Goal: Information Seeking & Learning: Learn about a topic

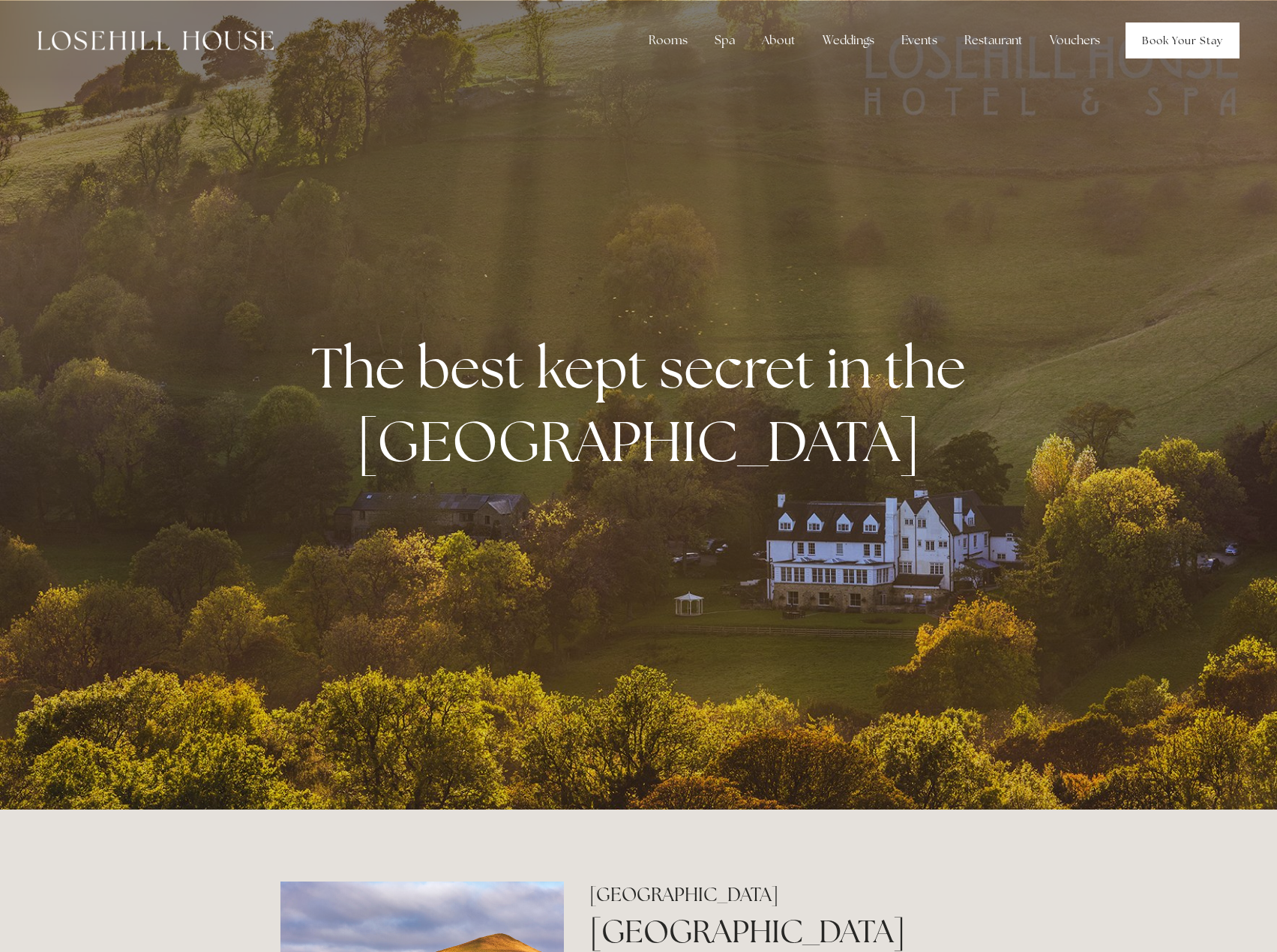
click at [1156, 35] on link "Book Your Stay" at bounding box center [1183, 41] width 114 height 36
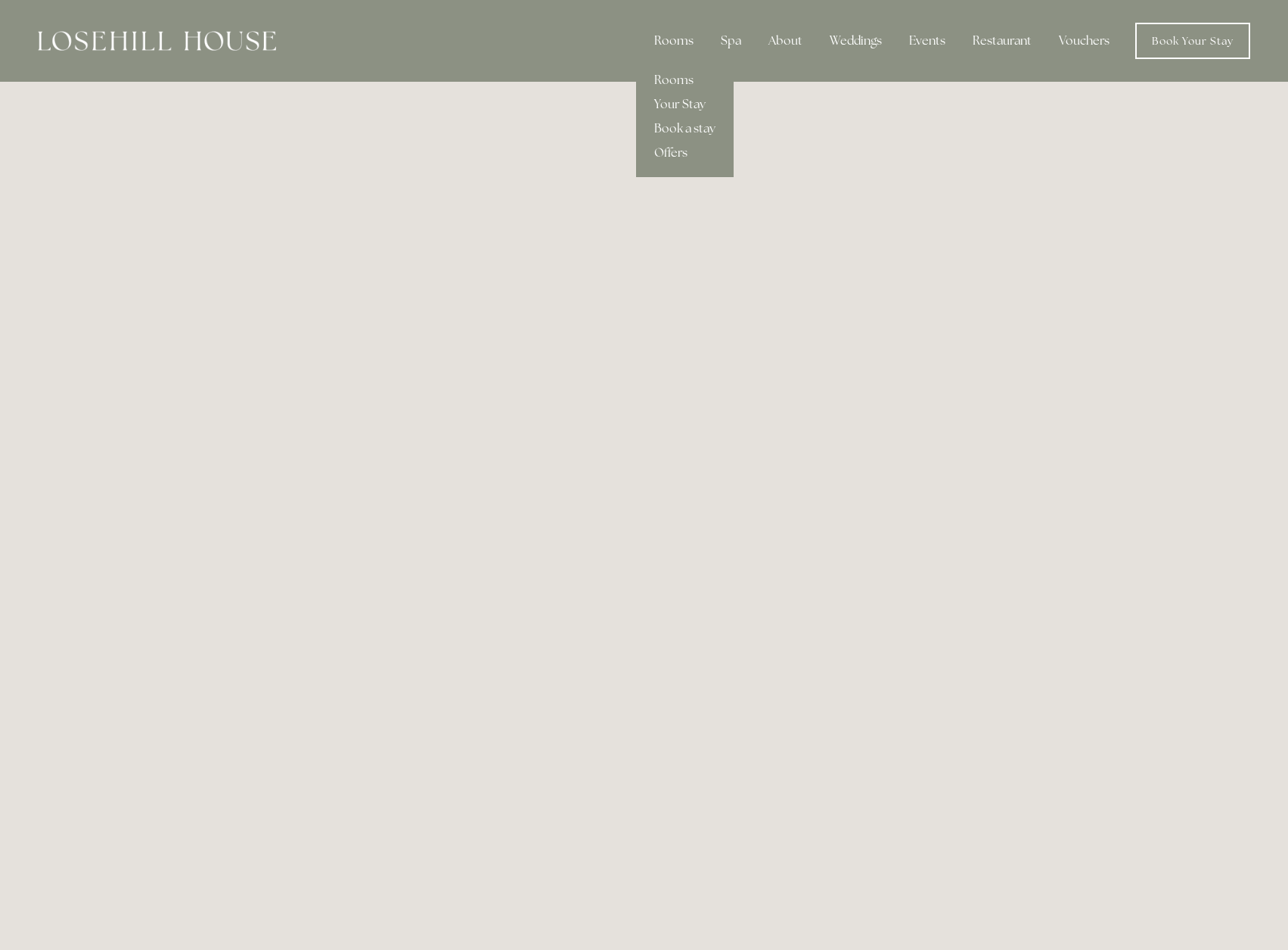
click at [668, 44] on div "Rooms" at bounding box center [674, 41] width 64 height 30
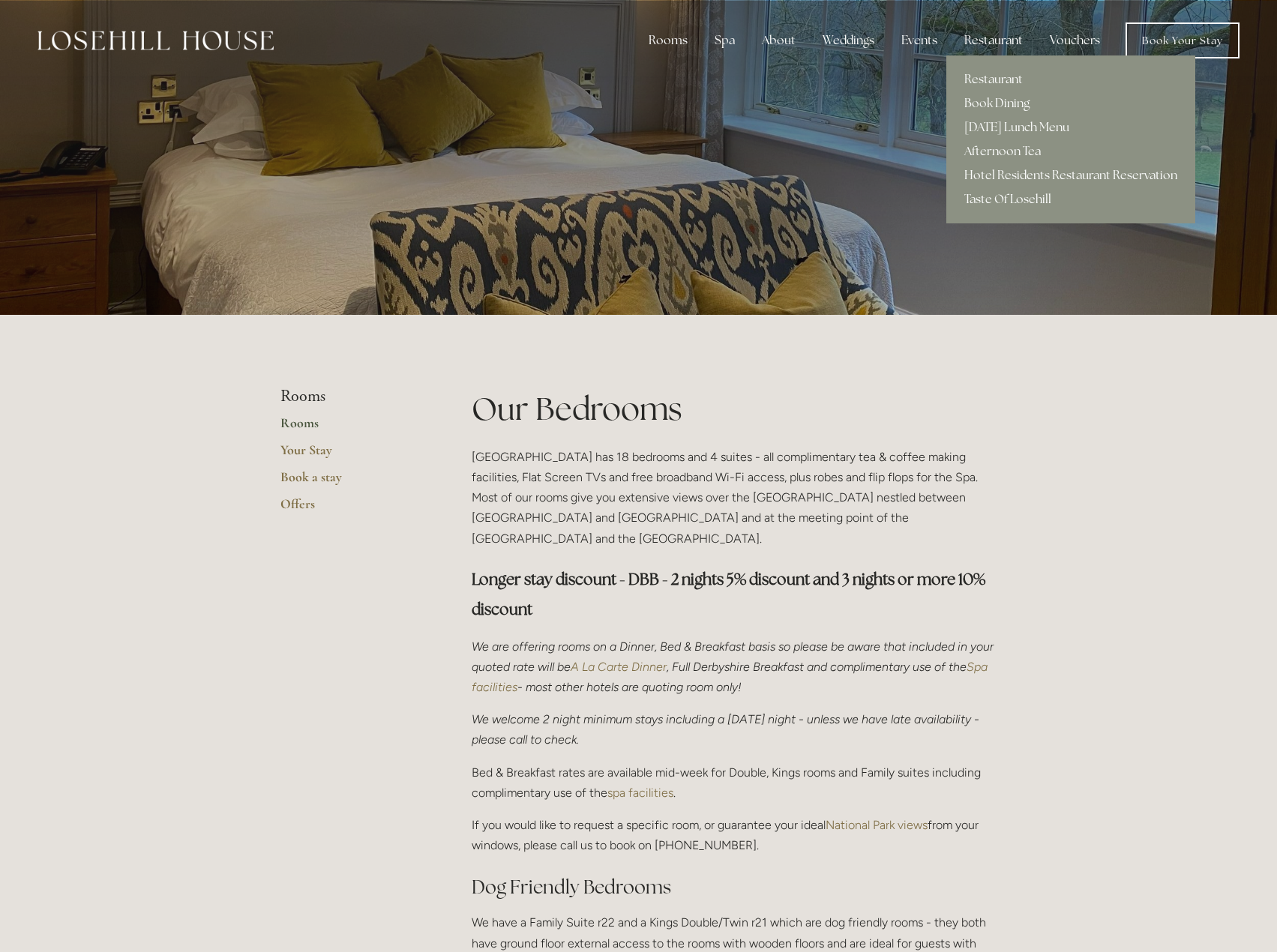
click at [1001, 37] on div "Restaurant" at bounding box center [993, 41] width 83 height 30
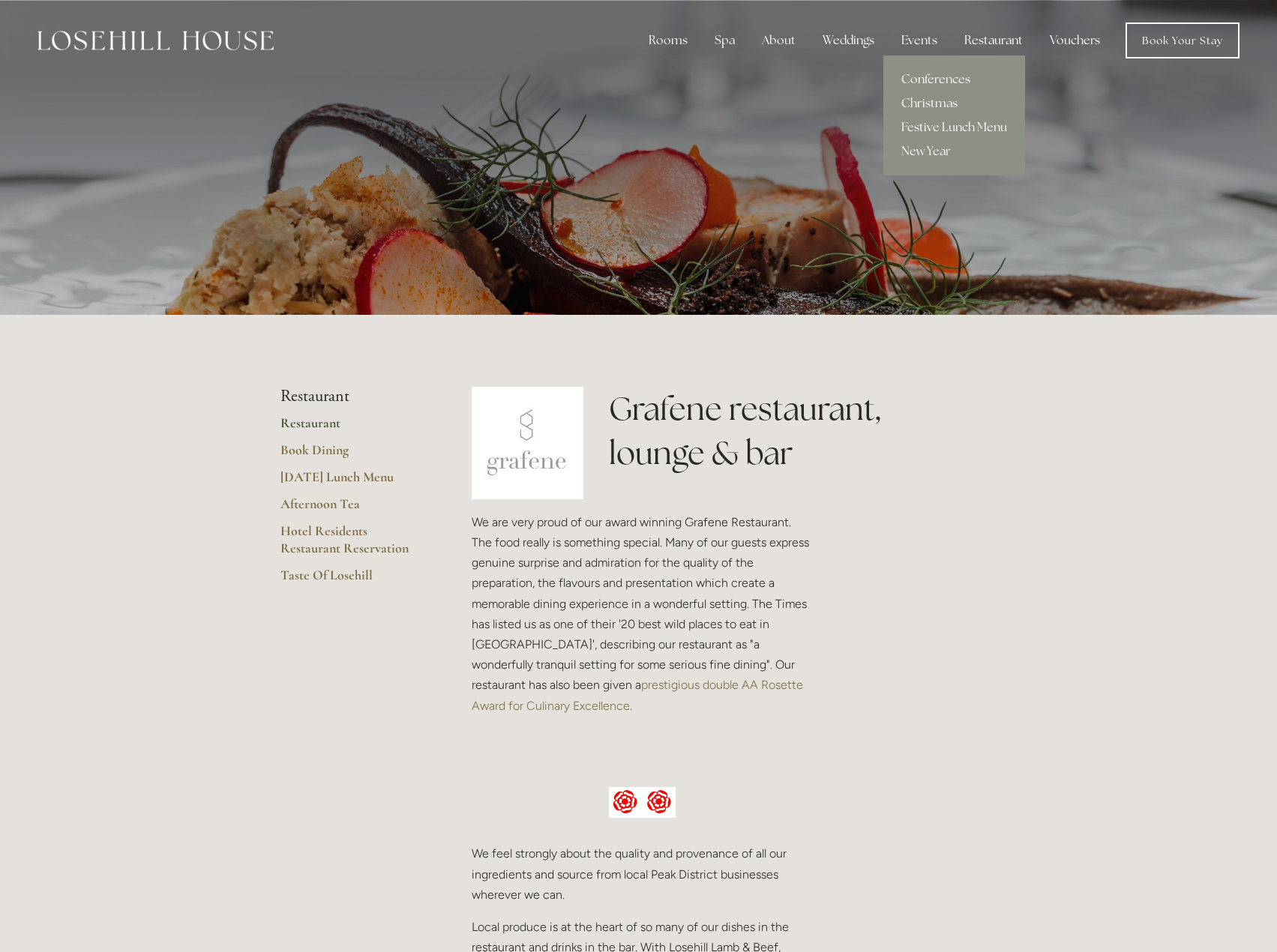
click at [925, 74] on link "Conferences" at bounding box center [954, 80] width 141 height 24
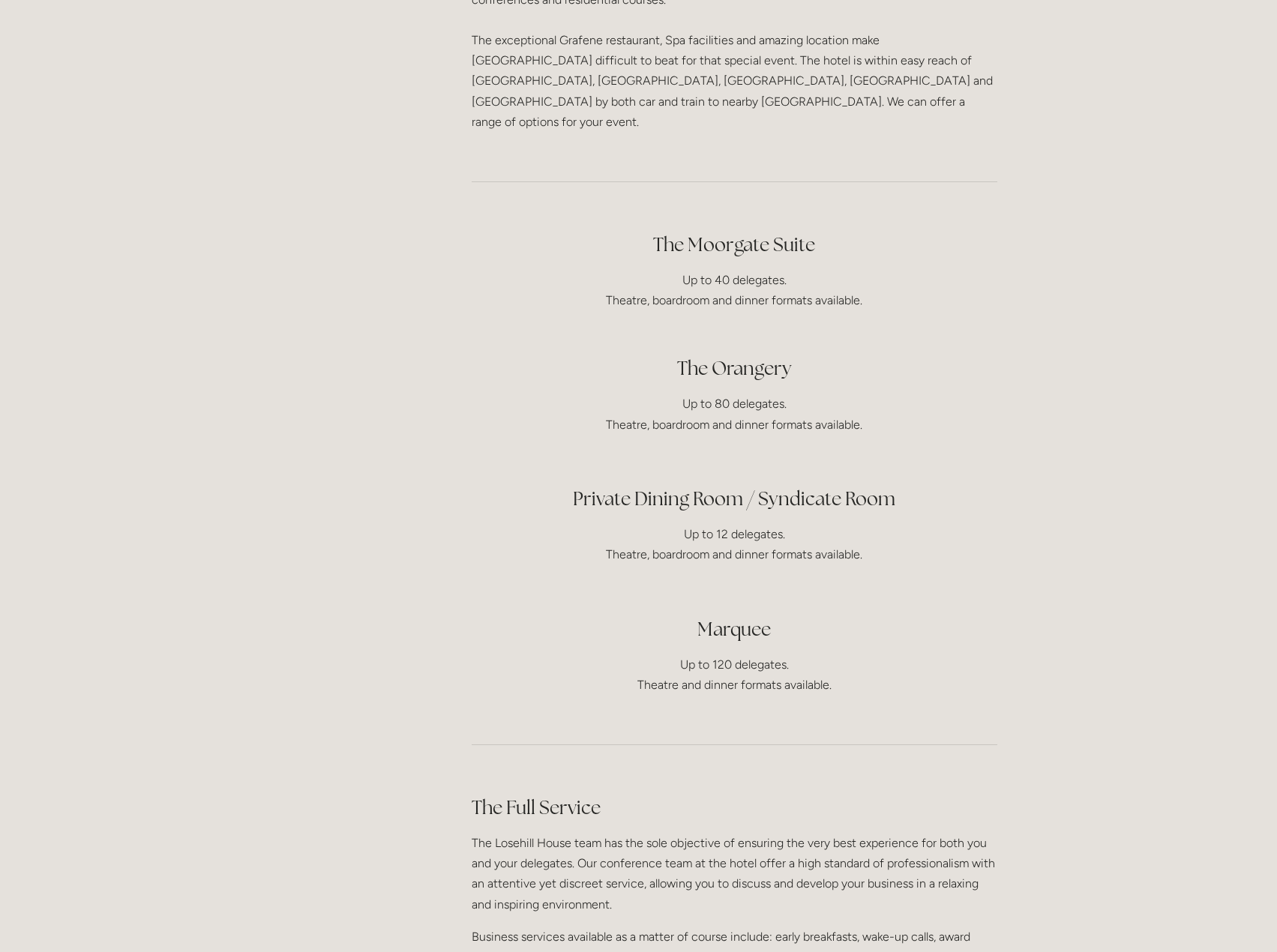
scroll to position [525, 0]
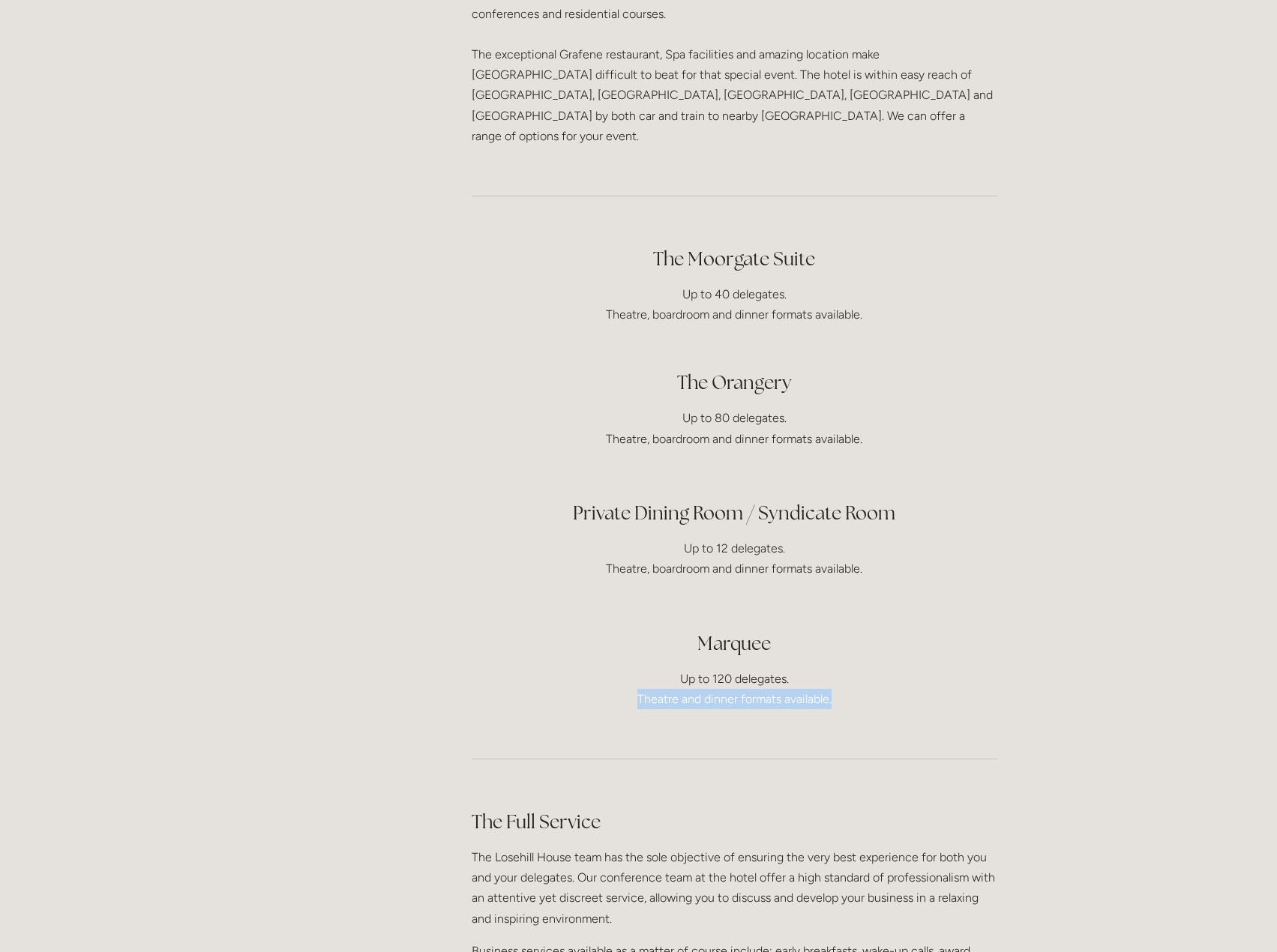
drag, startPoint x: 629, startPoint y: 654, endPoint x: 863, endPoint y: 666, distance: 234.3
click at [863, 669] on p "Up to 120 delegates. Theatre and dinner formats available." at bounding box center [734, 690] width 526 height 41
click at [871, 722] on div at bounding box center [734, 759] width 551 height 74
drag, startPoint x: 601, startPoint y: 515, endPoint x: 921, endPoint y: 533, distance: 320.5
click at [921, 538] on p "Up to 12 delegates. Theatre, boardroom and dinner formats available." at bounding box center [734, 559] width 526 height 41
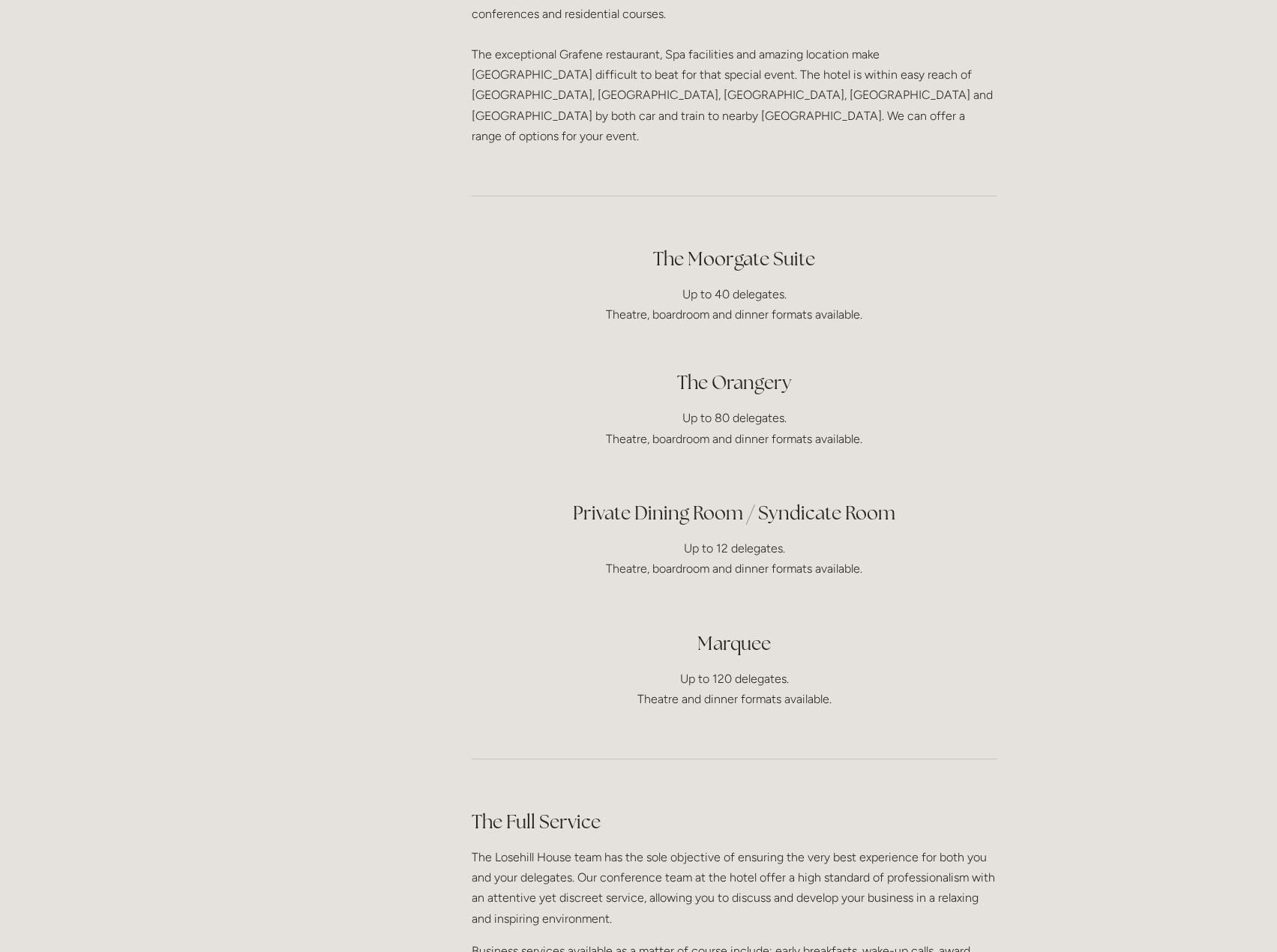
click at [939, 631] on h2 "Marquee" at bounding box center [734, 644] width 526 height 26
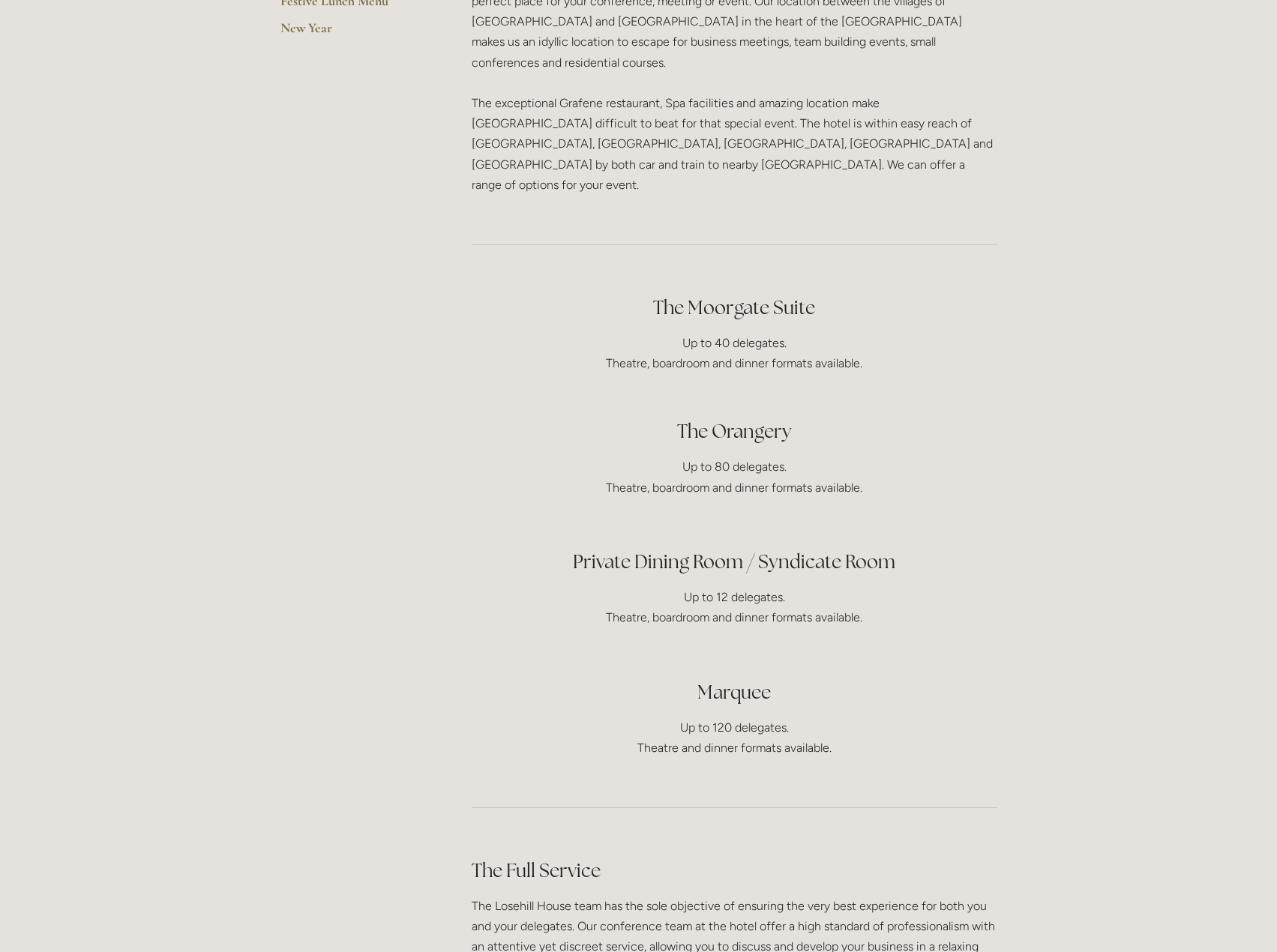
scroll to position [450, 0]
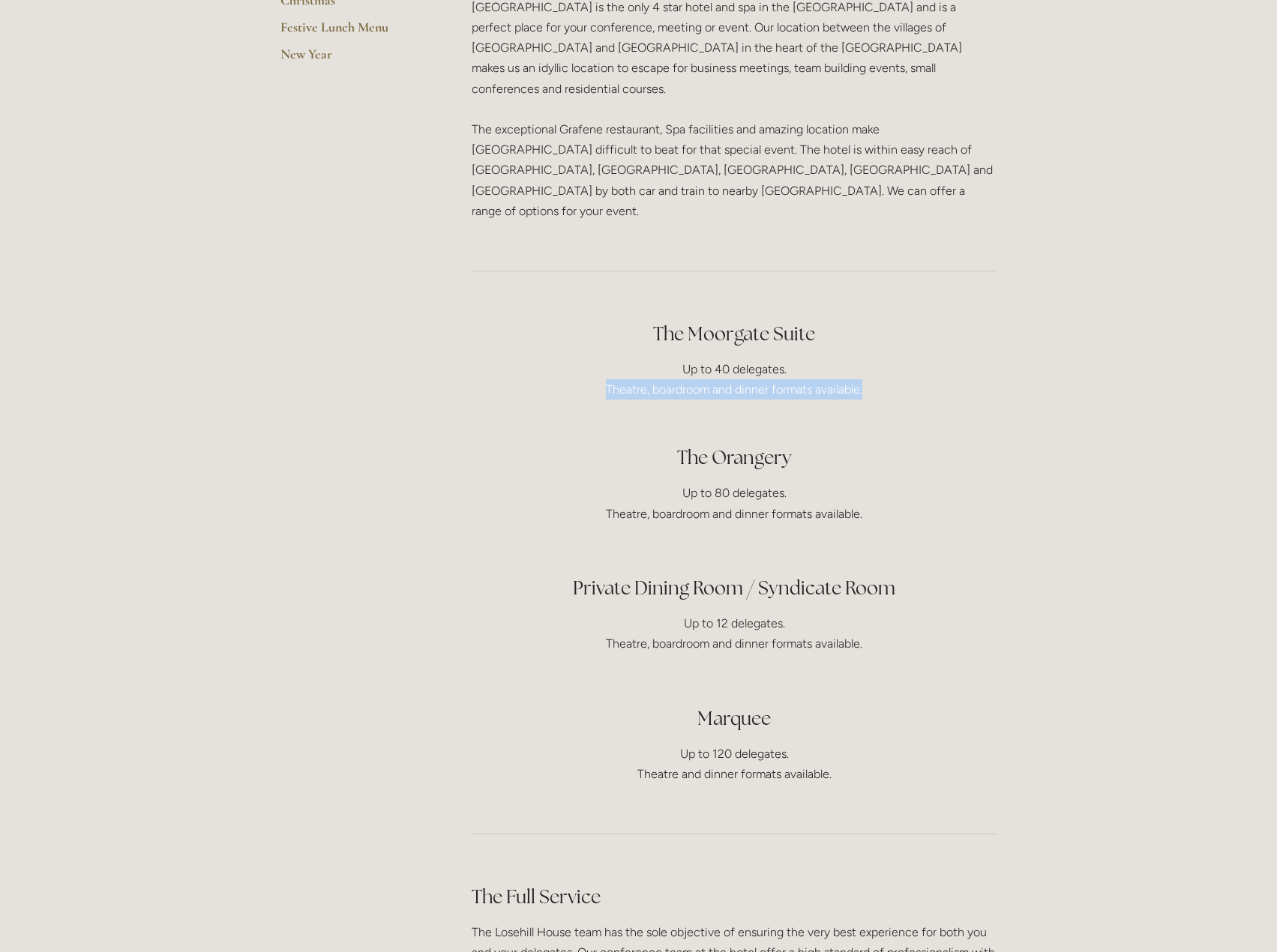
drag, startPoint x: 599, startPoint y: 341, endPoint x: 891, endPoint y: 356, distance: 292.4
click at [891, 359] on p "Up to 40 delegates. Theatre, boardroom and dinner formats available." at bounding box center [734, 380] width 526 height 41
click at [915, 483] on p "Up to 80 delegates. Theatre, boardroom and dinner formats available." at bounding box center [734, 503] width 526 height 41
